Goal: Information Seeking & Learning: Check status

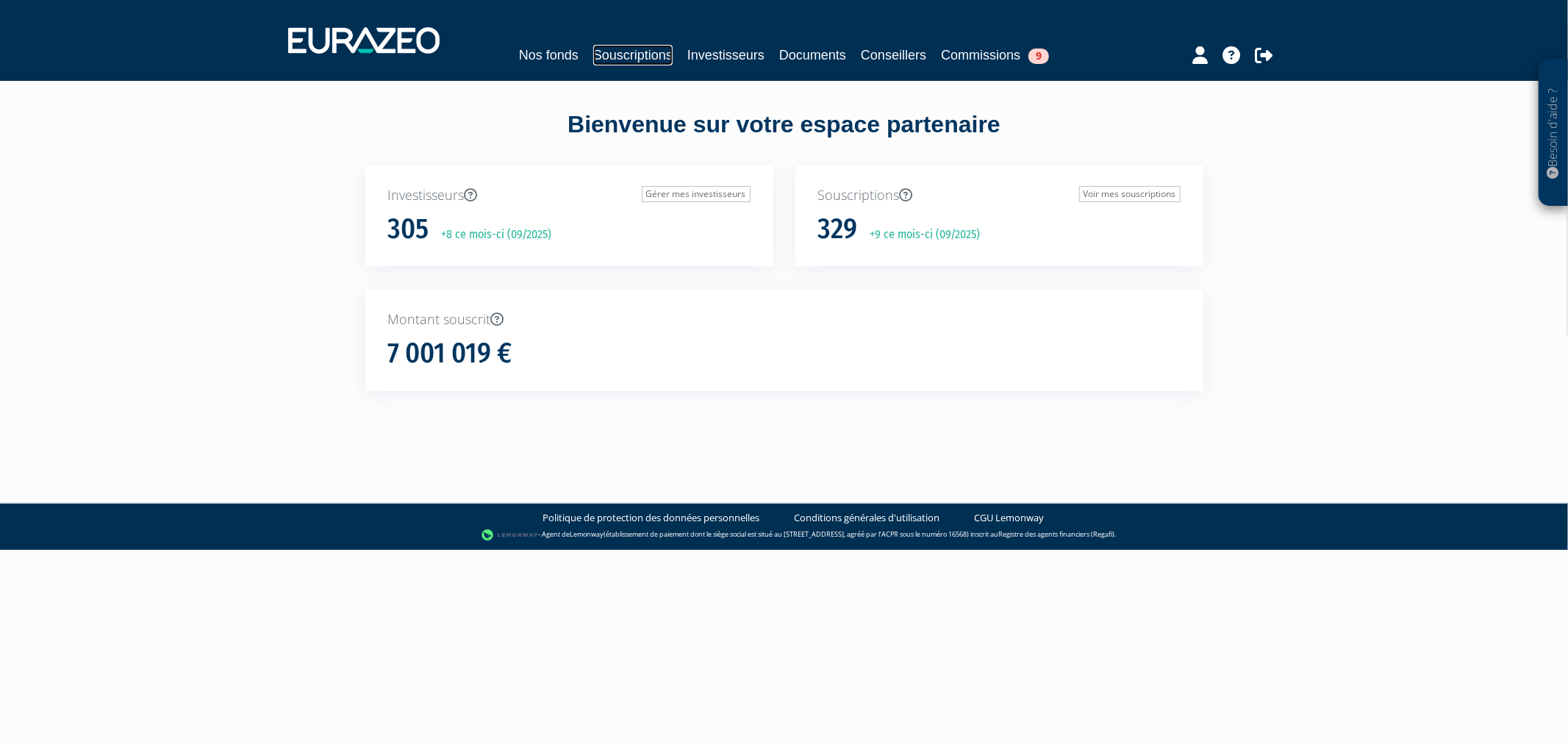
click at [598, 61] on link "Souscriptions" at bounding box center [633, 54] width 79 height 20
click at [994, 60] on link "Commissions 9" at bounding box center [994, 54] width 108 height 20
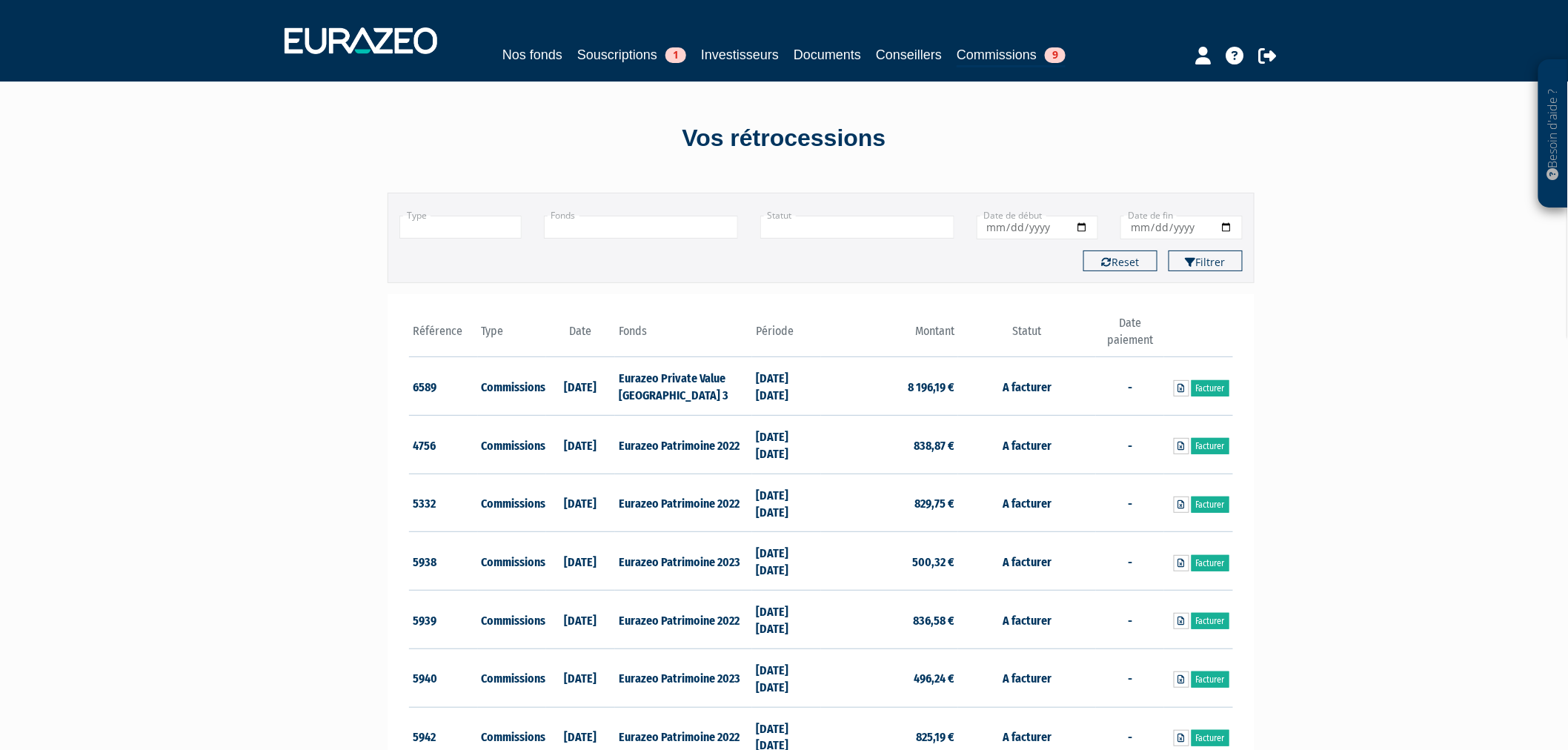
click at [494, 226] on input "text" at bounding box center [460, 228] width 122 height 23
click at [483, 265] on li "Commissions" at bounding box center [460, 266] width 120 height 19
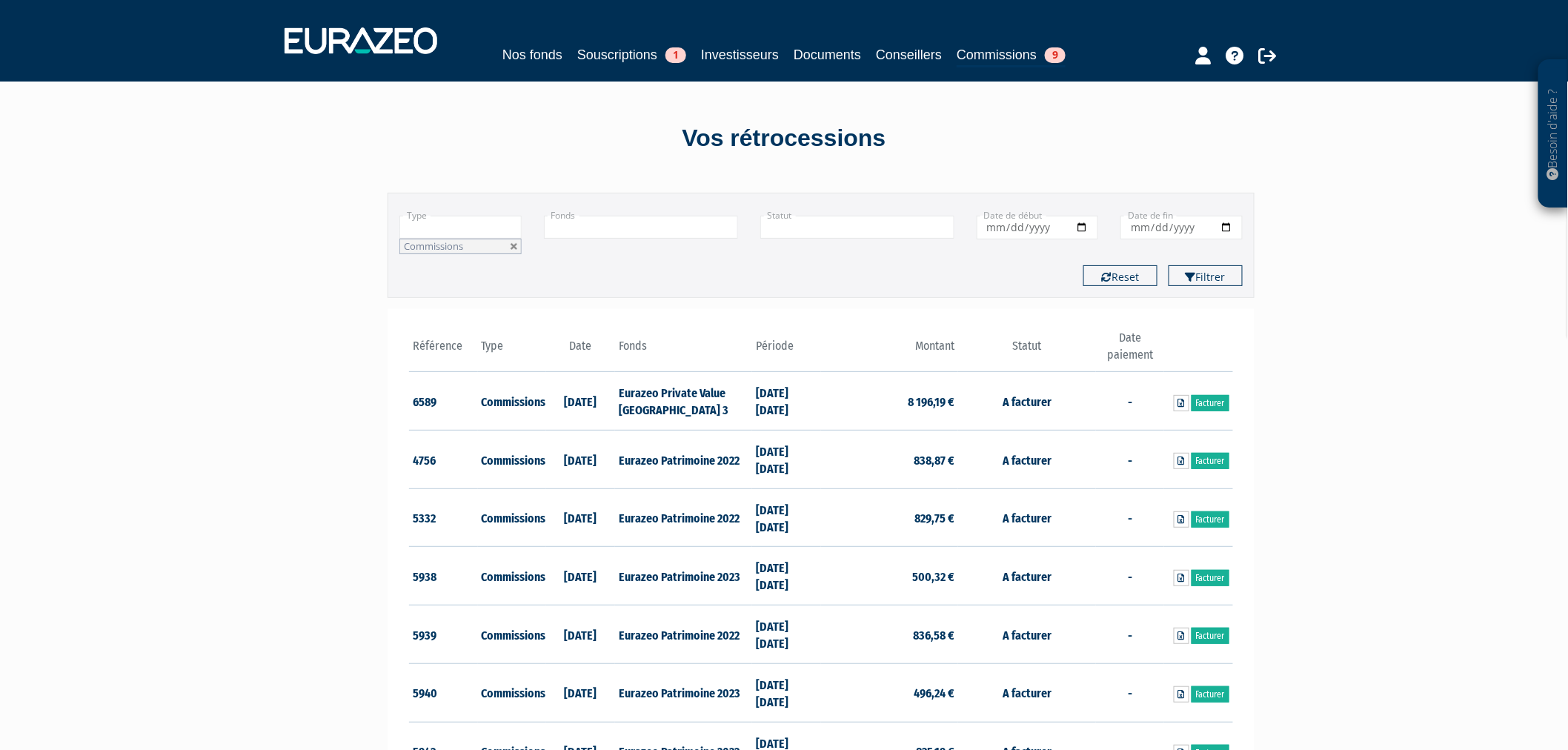
click at [656, 218] on input "text" at bounding box center [640, 228] width 194 height 23
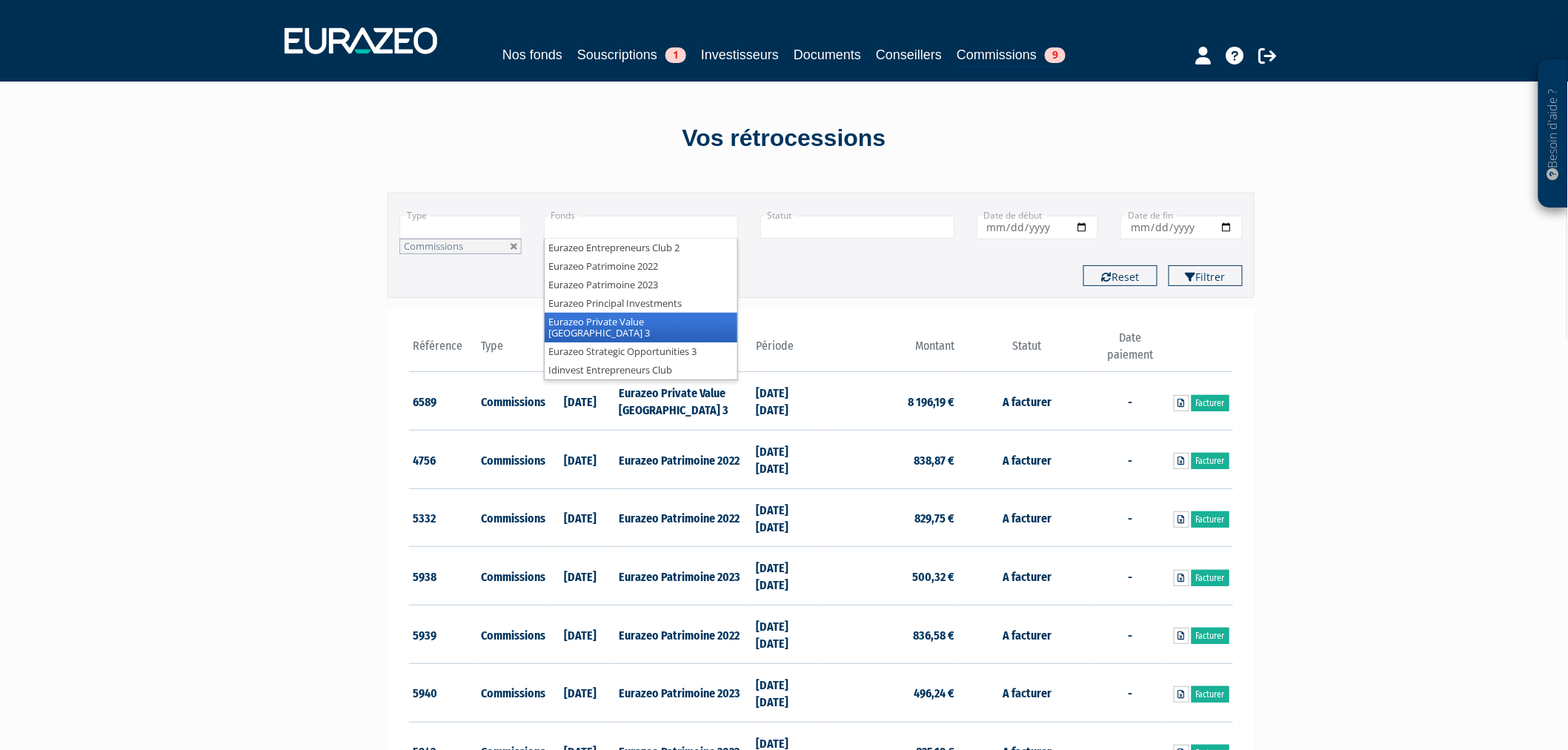
drag, startPoint x: 666, startPoint y: 322, endPoint x: 729, endPoint y: 313, distance: 63.6
click at [666, 321] on li "Eurazeo Private Value Europe 3" at bounding box center [641, 327] width 193 height 29
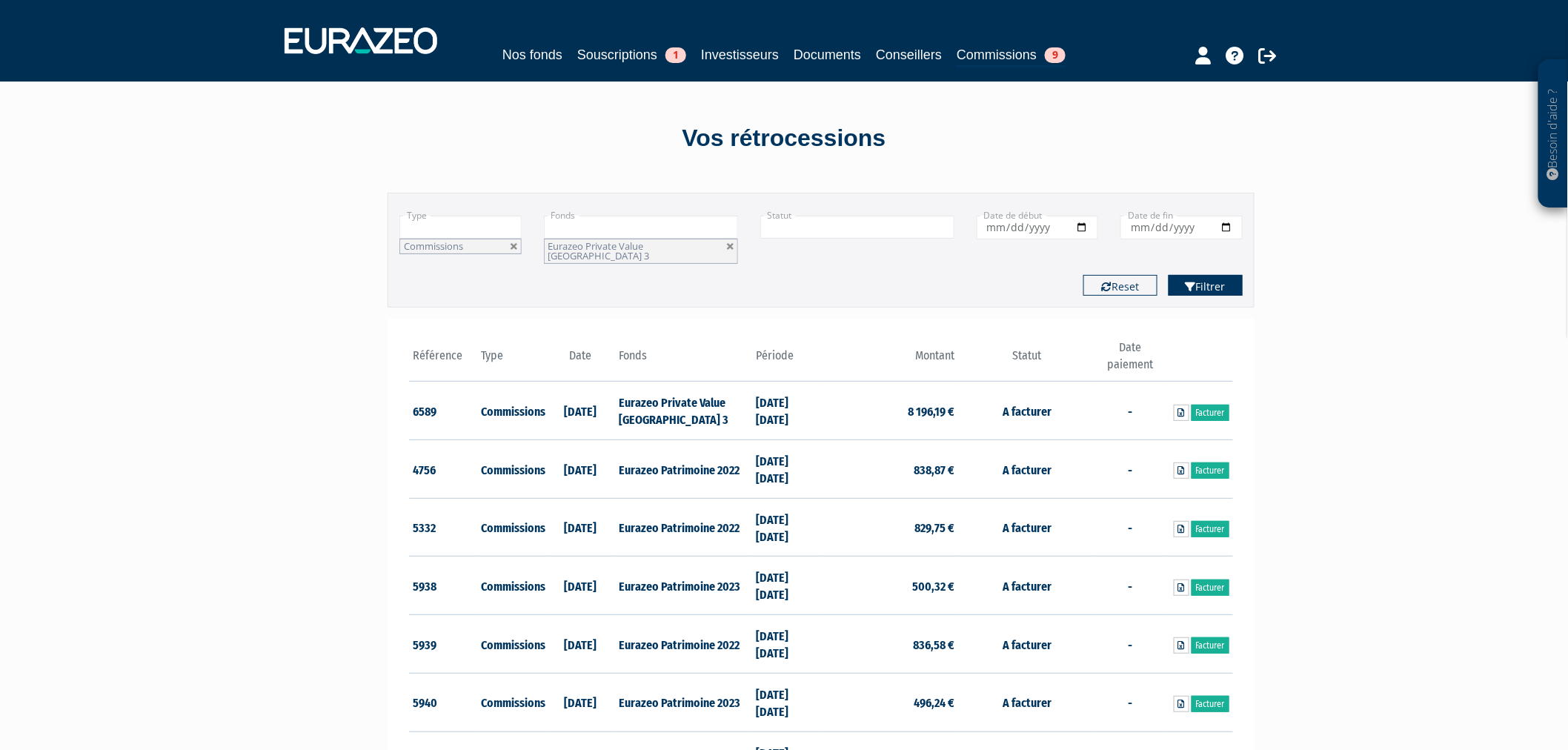
click at [1207, 277] on button "Filtrer" at bounding box center [1206, 285] width 74 height 20
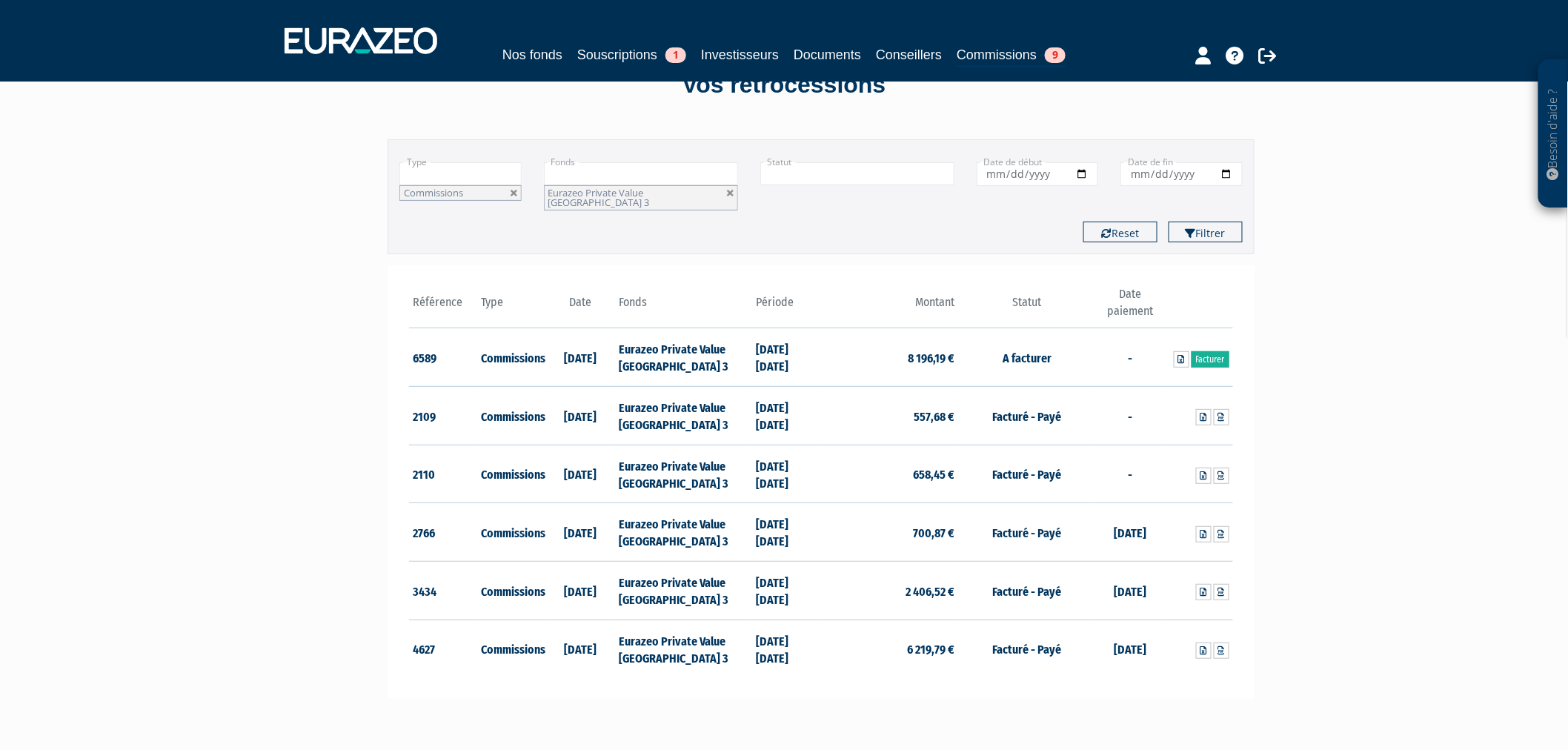
scroll to position [82, 0]
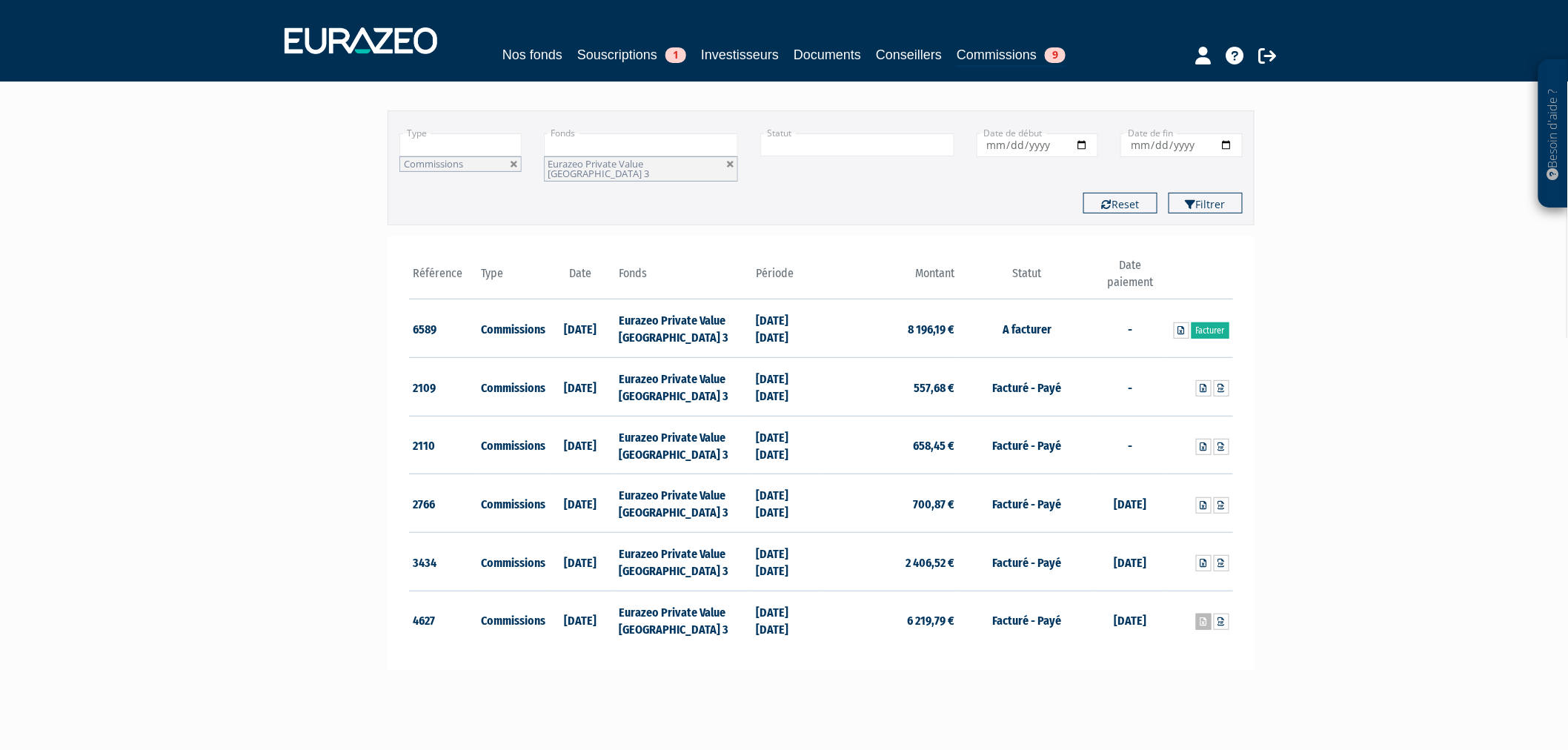
click at [1206, 617] on icon at bounding box center [1204, 622] width 7 height 9
click at [1204, 616] on link at bounding box center [1204, 622] width 16 height 16
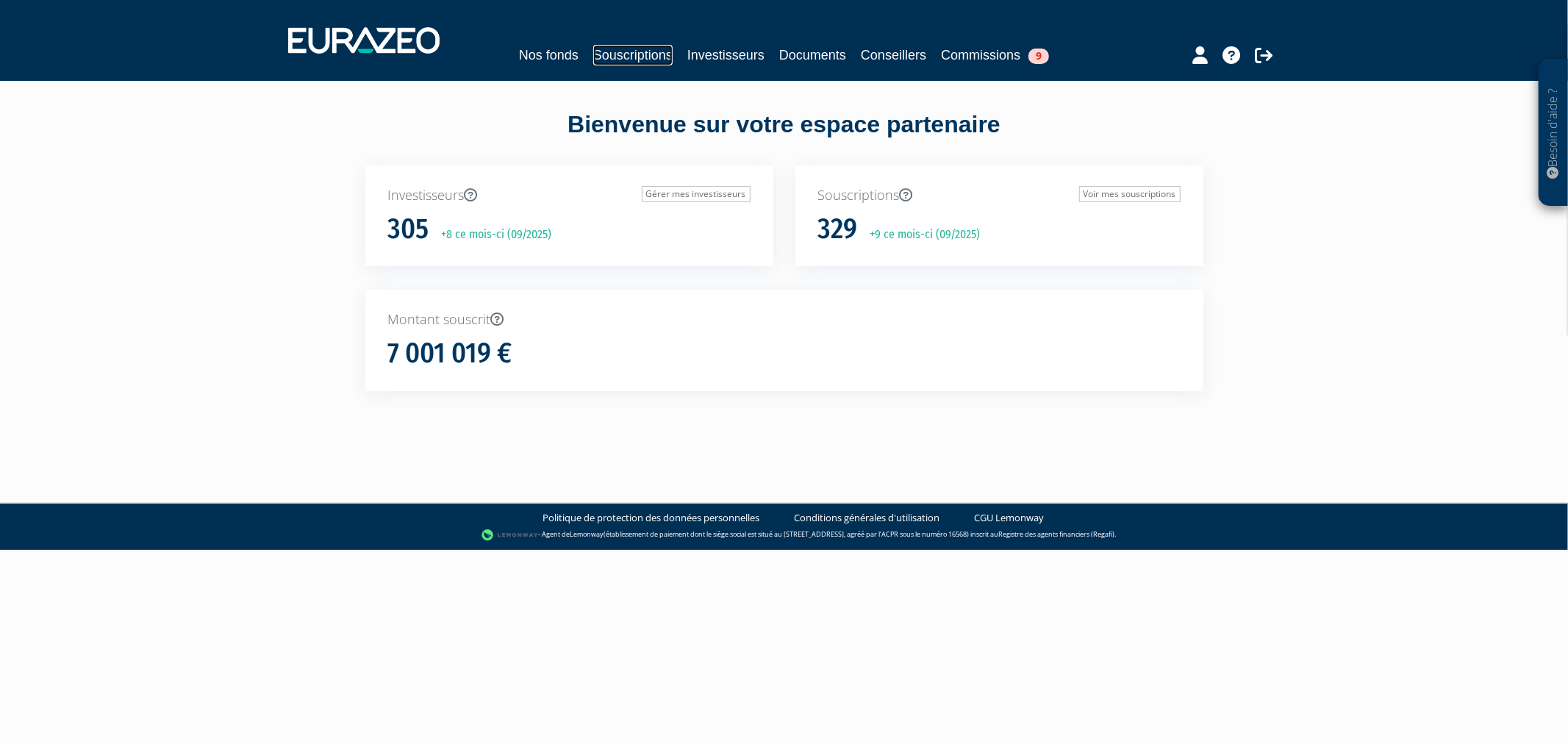
click at [612, 64] on link "Souscriptions" at bounding box center [633, 54] width 79 height 20
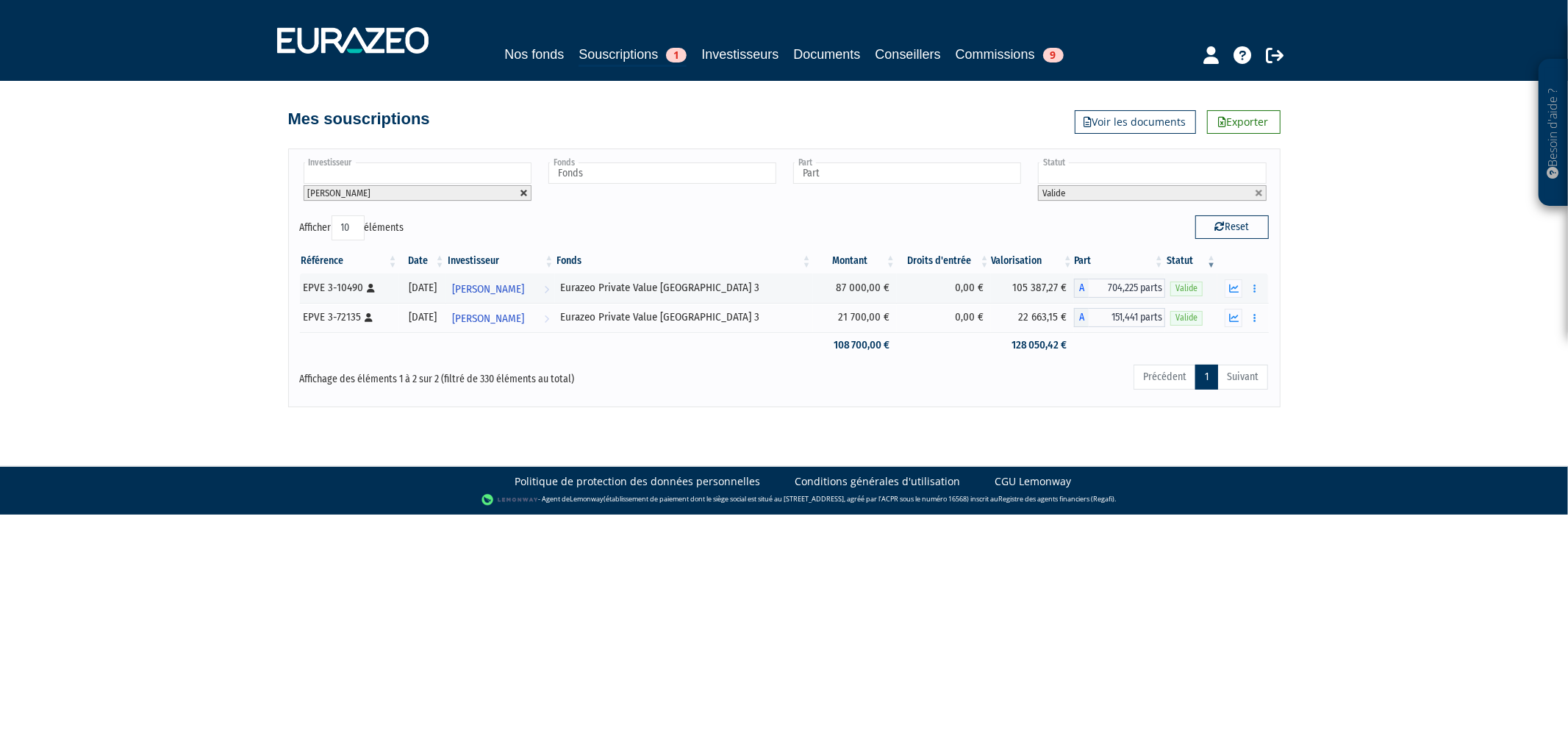
click at [523, 189] on link at bounding box center [524, 193] width 9 height 9
type input "Investisseur"
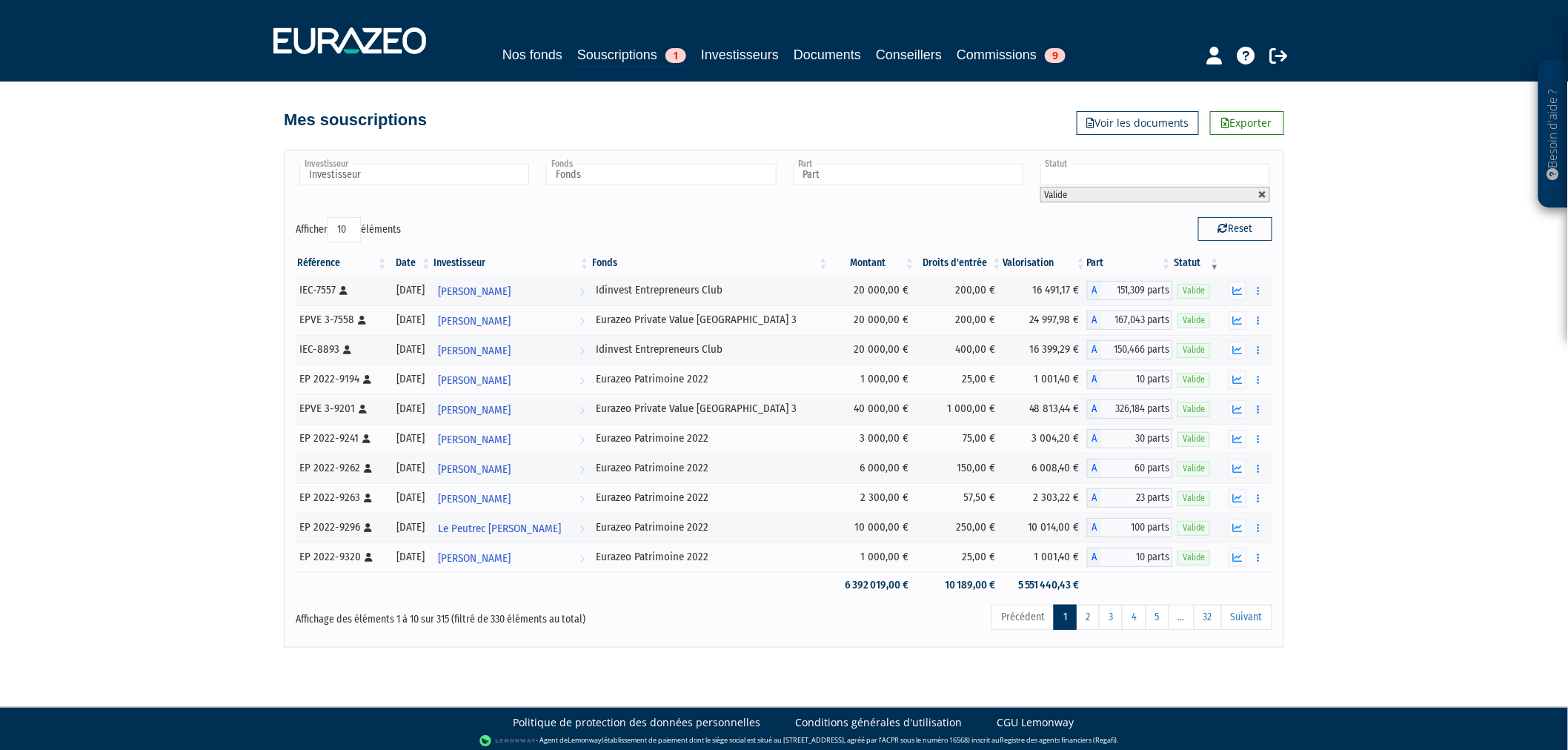
click at [1260, 196] on link at bounding box center [1263, 195] width 9 height 9
type input "Statut"
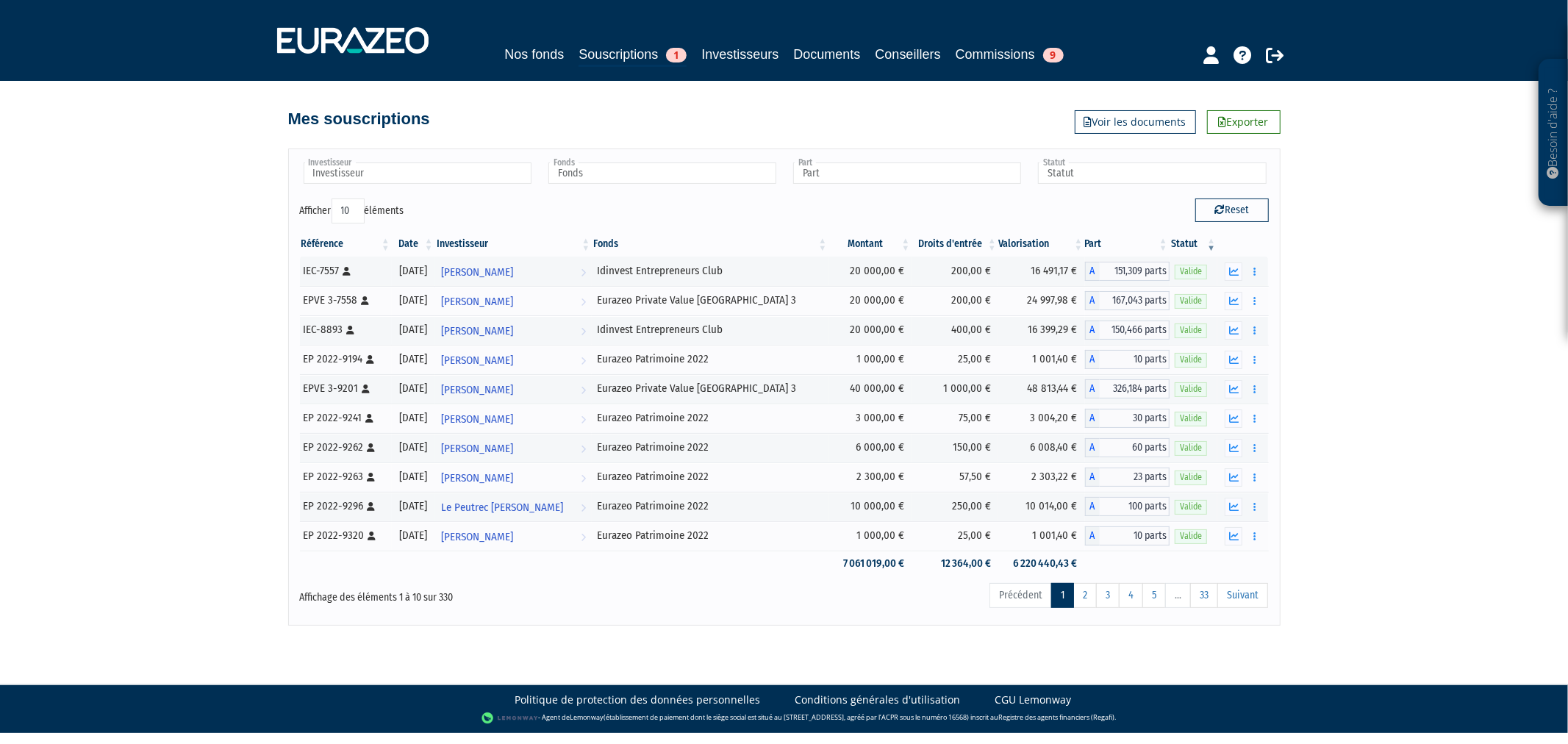
click at [611, 188] on div "Investisseur 922E VENTURES AGILECH ARTHUR VEITH Adam Smith Adriaan DETAVERNIER …" at bounding box center [784, 179] width 991 height 39
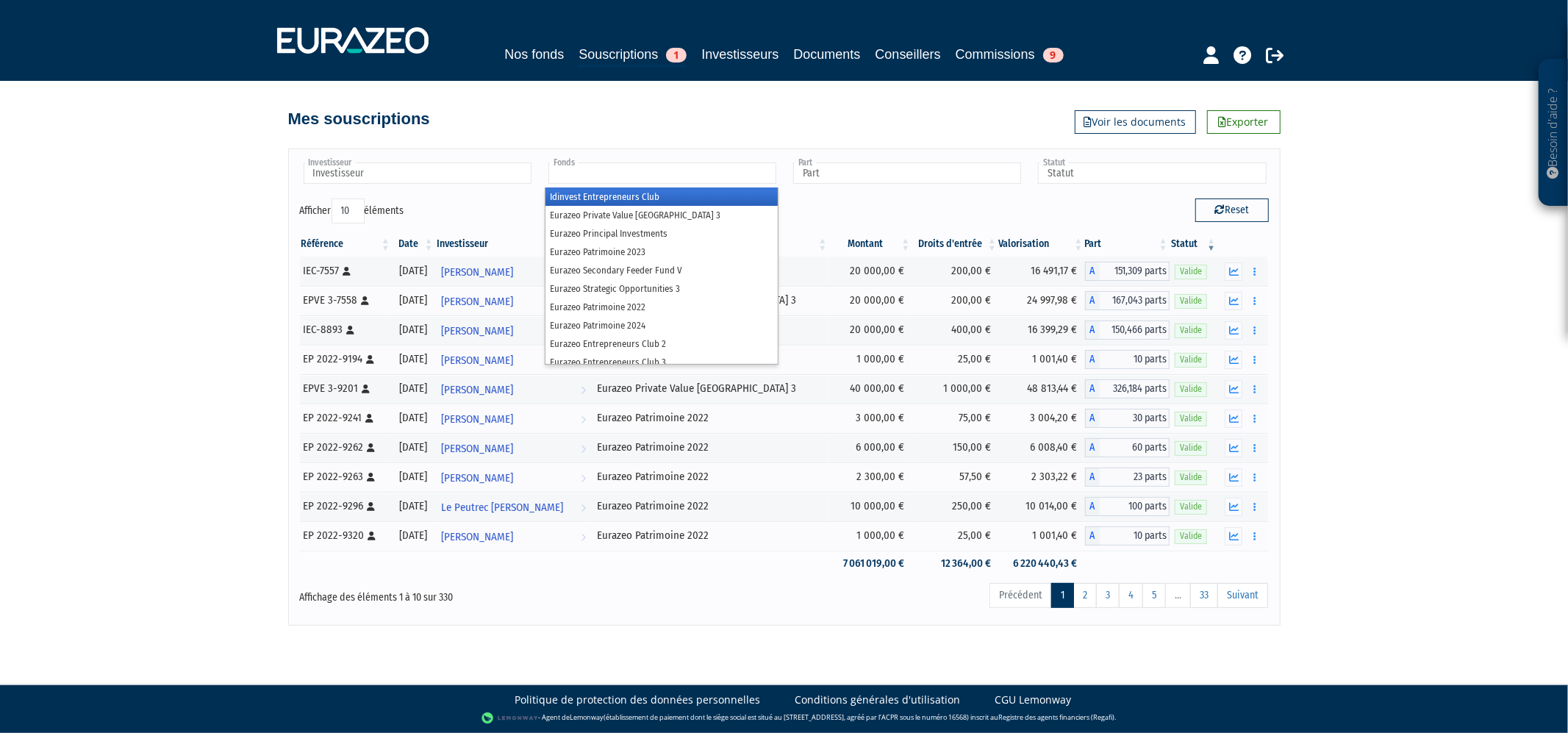
click at [607, 174] on input "text" at bounding box center [661, 173] width 228 height 21
click at [625, 207] on li "Eurazeo Private Value Europe 3" at bounding box center [661, 214] width 233 height 18
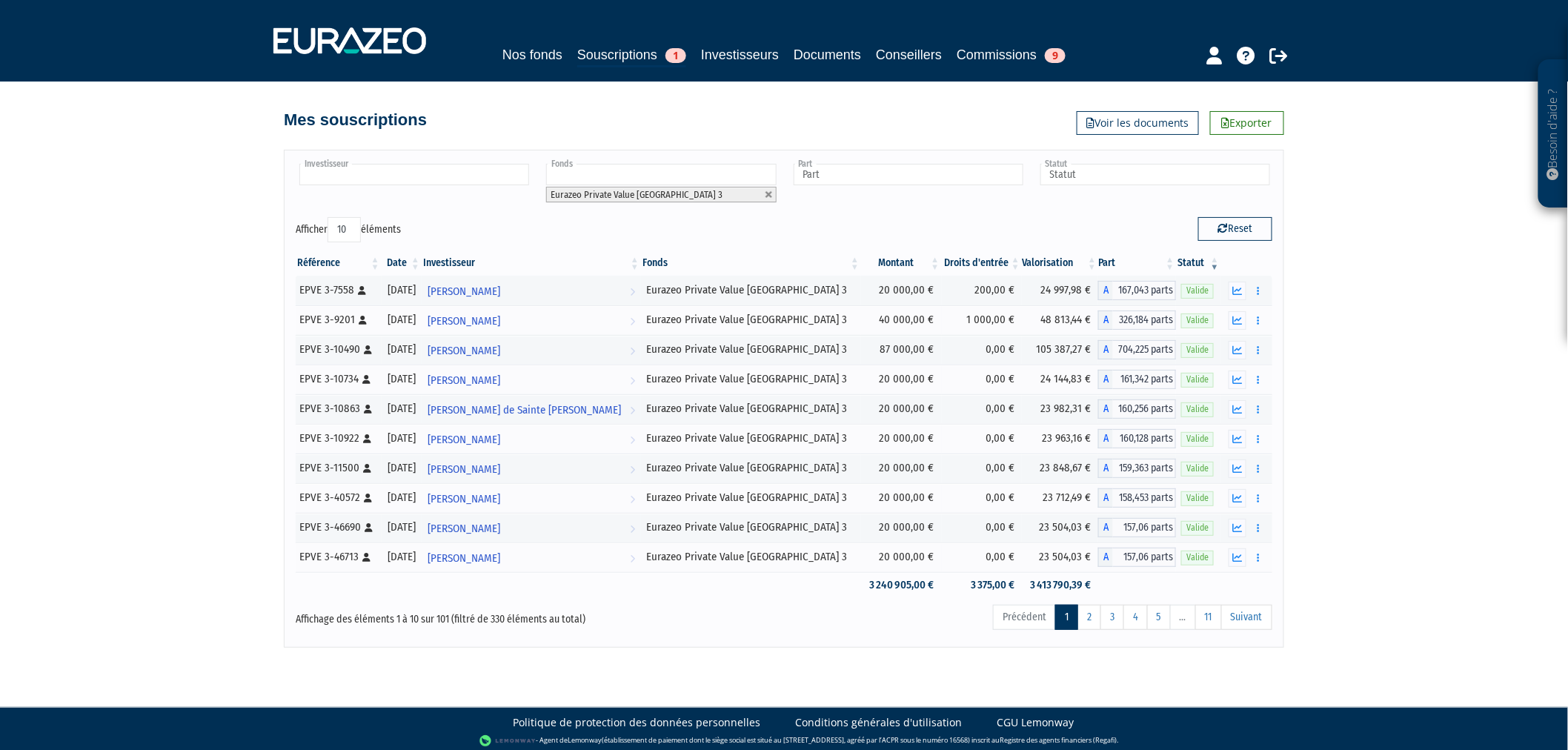
click at [456, 173] on input "text" at bounding box center [413, 174] width 229 height 21
type input "as"
